Goal: Check status: Check status

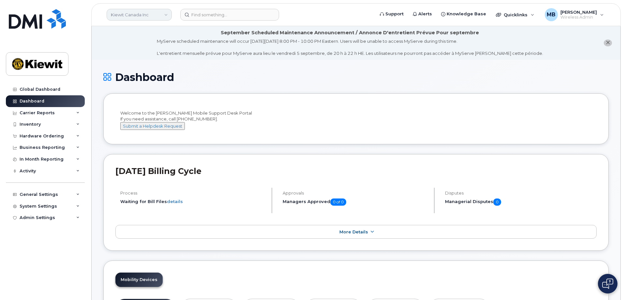
click at [143, 11] on link "Kiewit Canada Inc" at bounding box center [139, 15] width 65 height 12
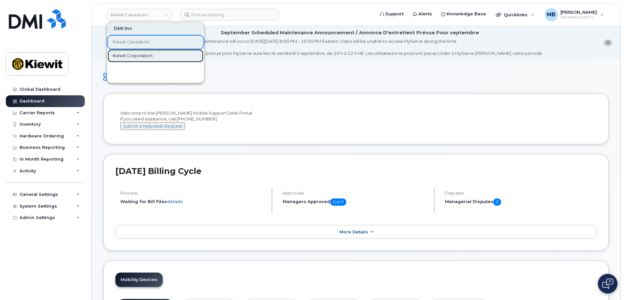
click at [126, 53] on span "Kiewit Corporation" at bounding box center [133, 55] width 40 height 7
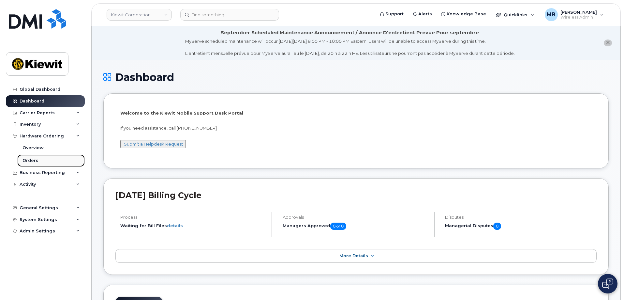
click at [31, 160] on div "Orders" at bounding box center [30, 160] width 16 height 6
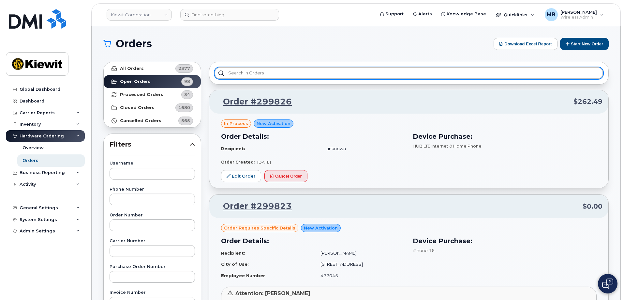
click at [319, 75] on input "text" at bounding box center [409, 73] width 389 height 12
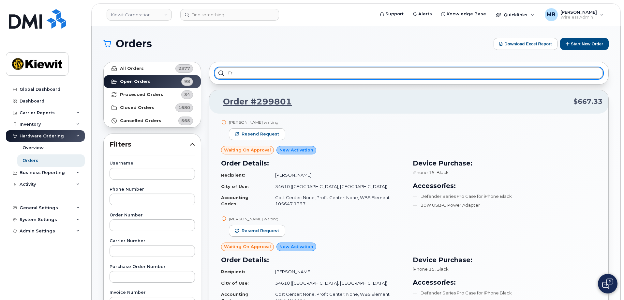
type input "f"
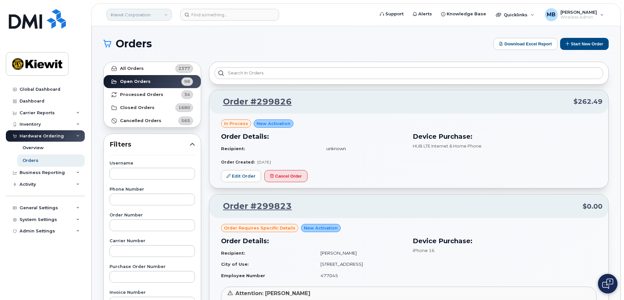
click at [163, 16] on link "Kiewit Corporation" at bounding box center [139, 15] width 65 height 12
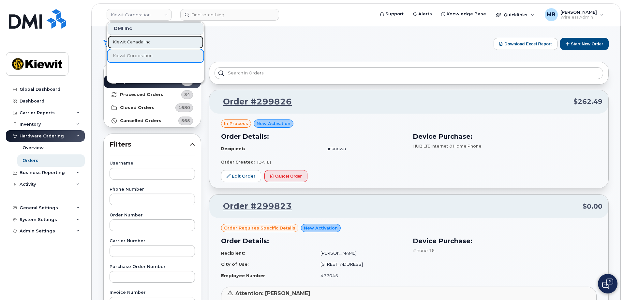
click at [141, 41] on span "Kiewit Canada Inc" at bounding box center [132, 42] width 38 height 7
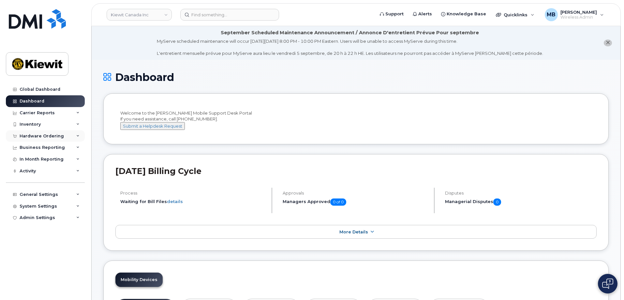
click at [46, 136] on div "Hardware Ordering" at bounding box center [42, 135] width 44 height 5
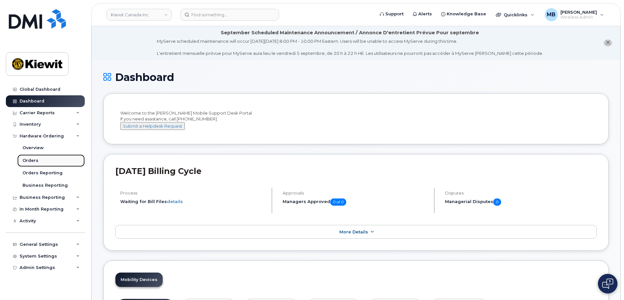
click at [37, 162] on link "Orders" at bounding box center [50, 160] width 67 height 12
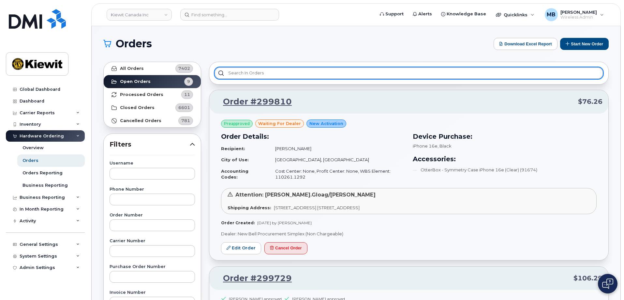
click at [264, 73] on input "text" at bounding box center [409, 73] width 389 height 12
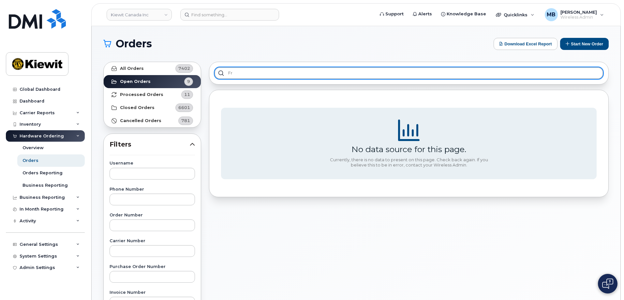
type input "f"
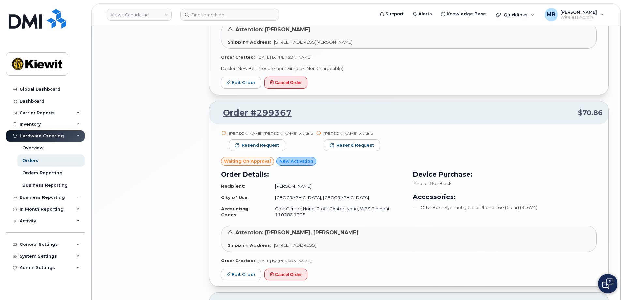
scroll to position [1364, 0]
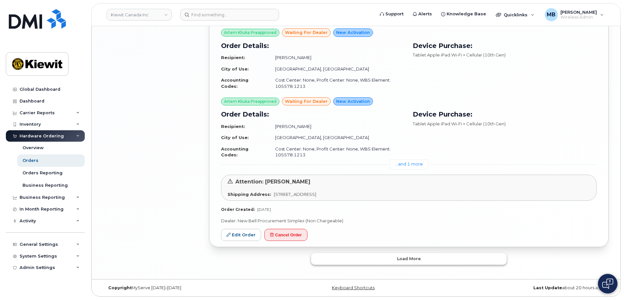
click at [367, 261] on button "Load more" at bounding box center [409, 259] width 196 height 12
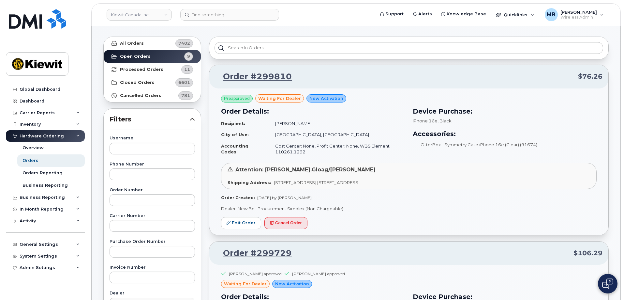
scroll to position [0, 0]
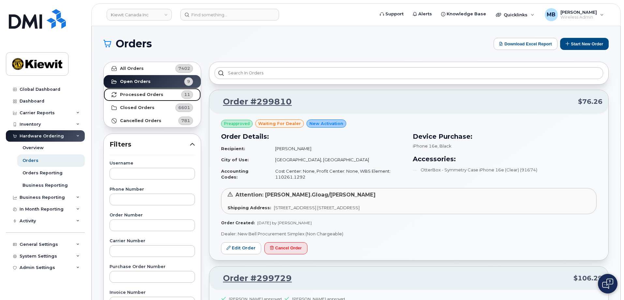
click at [146, 93] on strong "Processed Orders" at bounding box center [141, 94] width 43 height 5
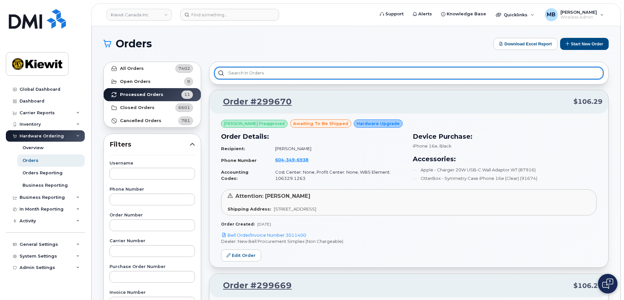
click at [305, 75] on input "text" at bounding box center [409, 73] width 389 height 12
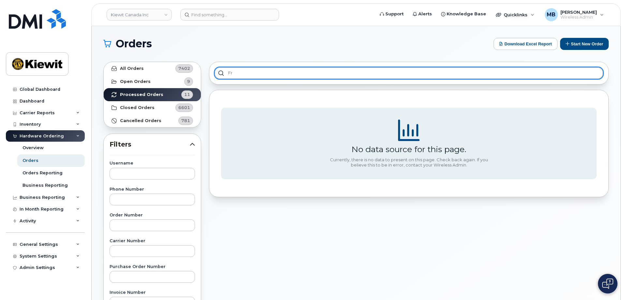
type input "f"
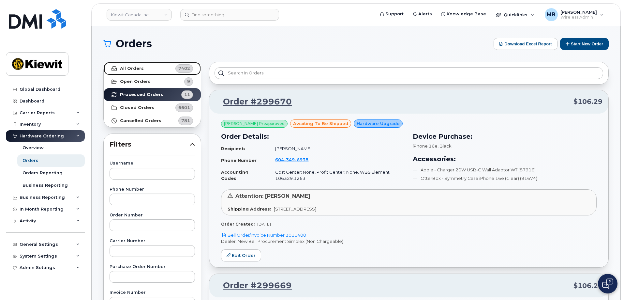
click at [134, 68] on strong "All Orders" at bounding box center [132, 68] width 24 height 5
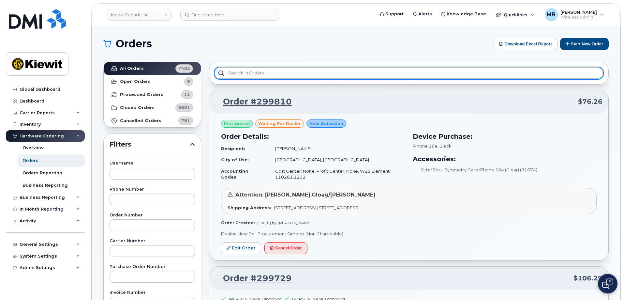
click at [283, 75] on input "text" at bounding box center [409, 73] width 389 height 12
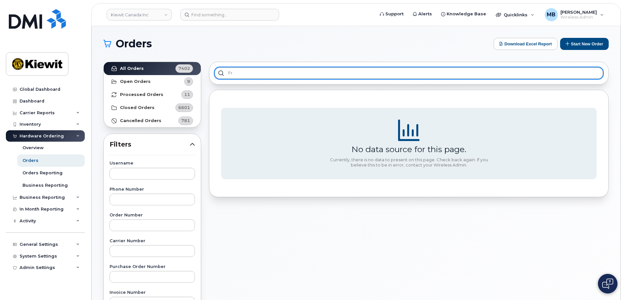
type input "f"
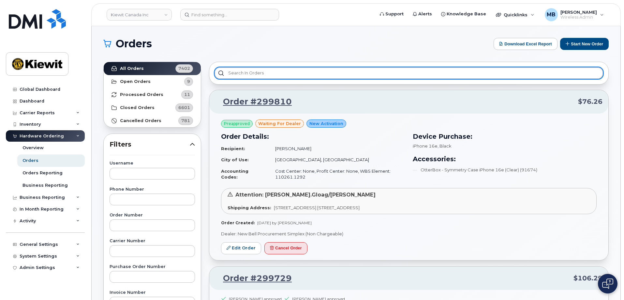
click at [307, 71] on input "text" at bounding box center [409, 73] width 389 height 12
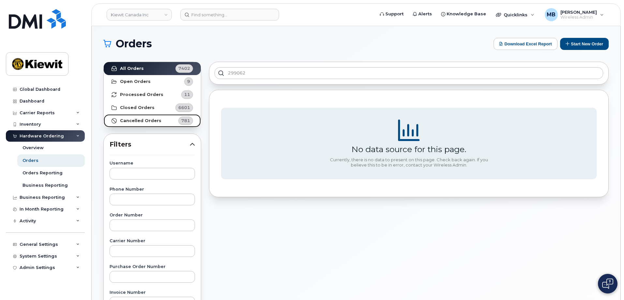
click at [141, 119] on strong "Cancelled Orders" at bounding box center [140, 120] width 41 height 5
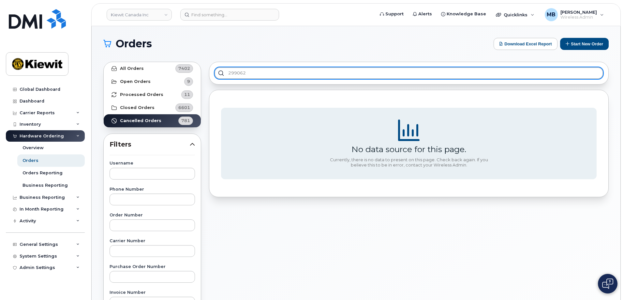
click at [255, 73] on input "299062" at bounding box center [409, 73] width 389 height 12
type input "29906"
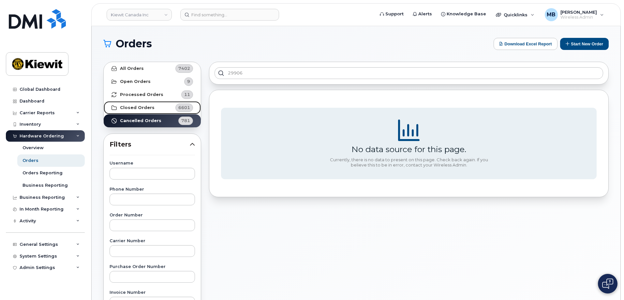
click at [136, 103] on link "Closed Orders 6601" at bounding box center [152, 107] width 97 height 13
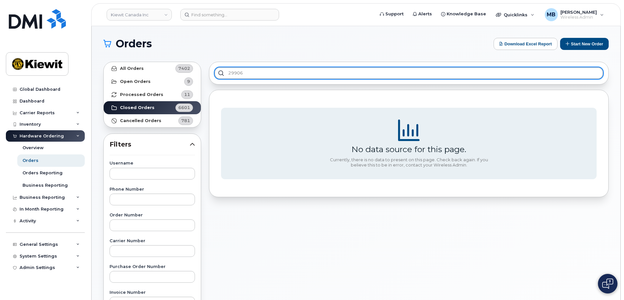
click at [253, 74] on input "29906" at bounding box center [409, 73] width 389 height 12
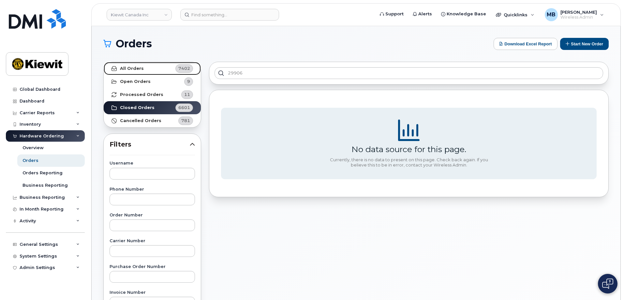
click at [155, 66] on link "All Orders 7402" at bounding box center [152, 68] width 97 height 13
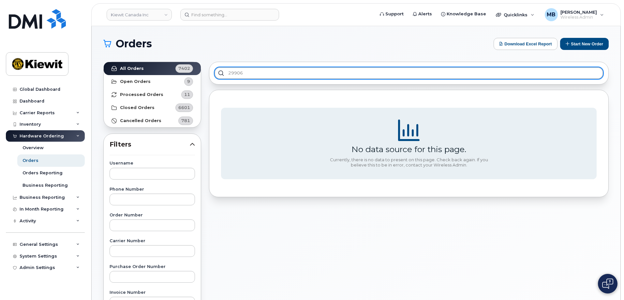
click at [276, 75] on input "29906" at bounding box center [409, 73] width 389 height 12
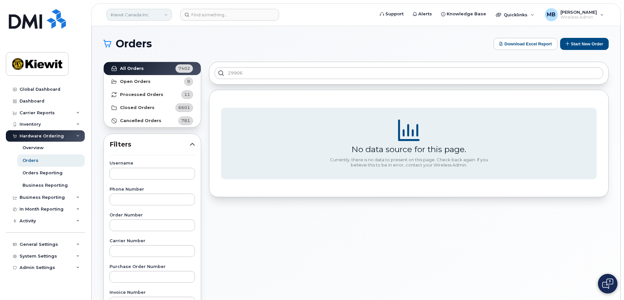
click at [128, 16] on link "Kiewit Canada Inc" at bounding box center [139, 15] width 65 height 12
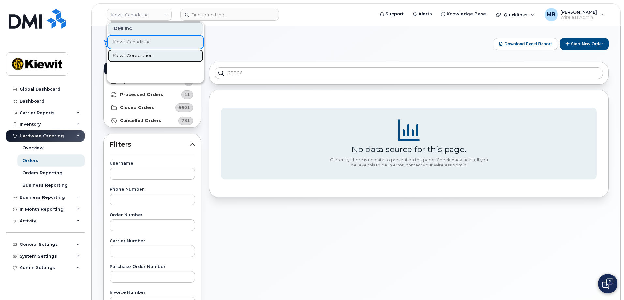
click at [129, 55] on span "Kiewit Corporation" at bounding box center [133, 55] width 40 height 7
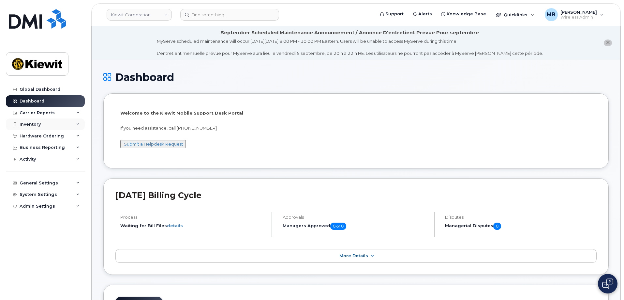
click at [44, 126] on div "Inventory" at bounding box center [45, 124] width 79 height 12
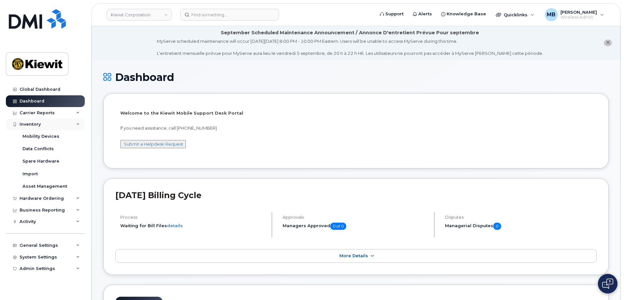
click at [50, 127] on div "Inventory" at bounding box center [45, 124] width 79 height 12
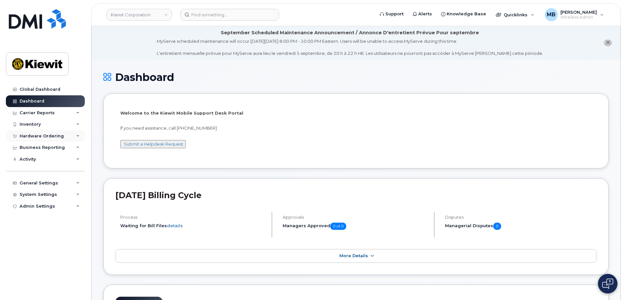
click at [45, 138] on div "Hardware Ordering" at bounding box center [42, 135] width 44 height 5
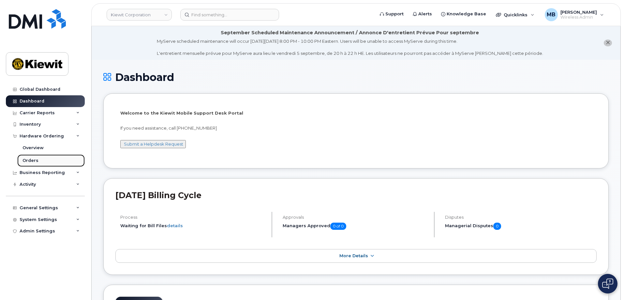
click at [32, 159] on div "Orders" at bounding box center [30, 160] width 16 height 6
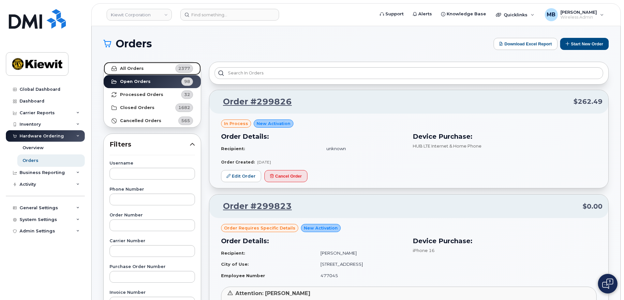
click at [149, 67] on link "All Orders 2377" at bounding box center [152, 68] width 97 height 13
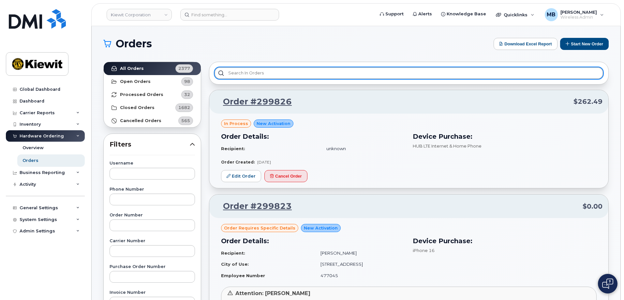
click at [281, 72] on input "text" at bounding box center [409, 73] width 389 height 12
type input "2"
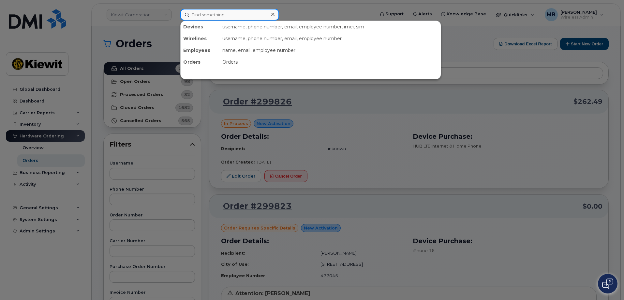
click at [213, 14] on input at bounding box center [229, 15] width 99 height 12
click at [210, 10] on input at bounding box center [229, 15] width 99 height 12
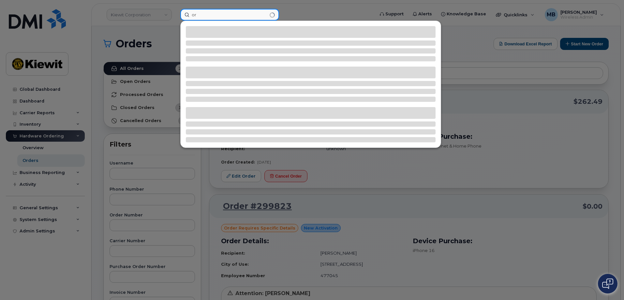
type input "o"
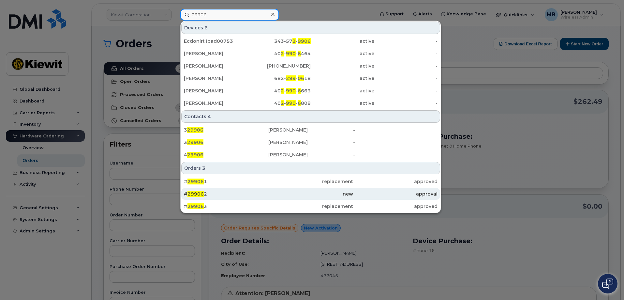
type input "29906"
click at [255, 196] on div "# 29906 2" at bounding box center [226, 193] width 84 height 7
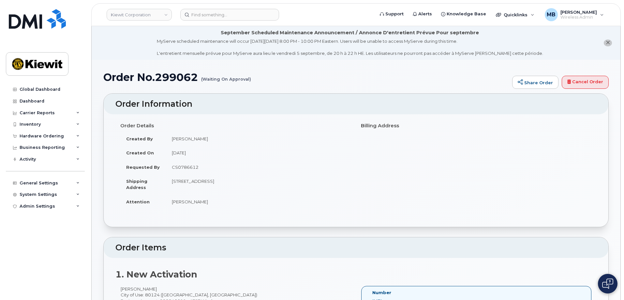
click at [607, 43] on icon "close notification" at bounding box center [608, 42] width 4 height 4
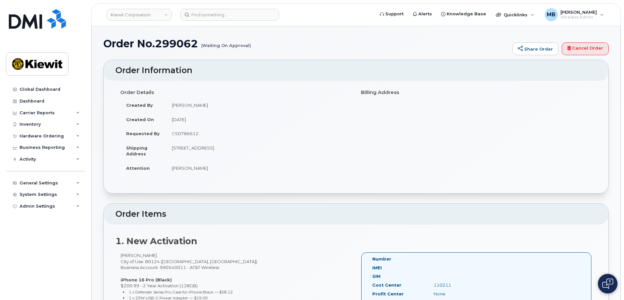
drag, startPoint x: 397, startPoint y: 95, endPoint x: 396, endPoint y: 103, distance: 8.6
click at [397, 95] on div "Billing Address" at bounding box center [476, 92] width 241 height 11
click at [361, 149] on div "Order Details Created By [PERSON_NAME] Created On [DATE] Requested By CS0786612…" at bounding box center [355, 134] width 481 height 94
click at [221, 120] on td "[DATE]" at bounding box center [258, 119] width 185 height 14
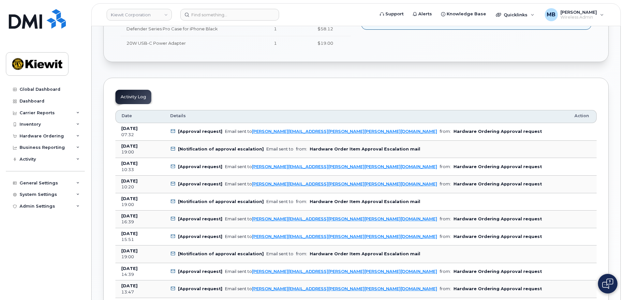
scroll to position [293, 0]
click at [208, 151] on b "[Notification of approval escalation]" at bounding box center [221, 149] width 86 height 5
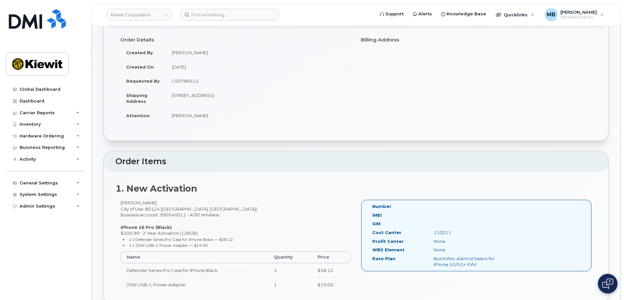
scroll to position [0, 0]
